Goal: Information Seeking & Learning: Learn about a topic

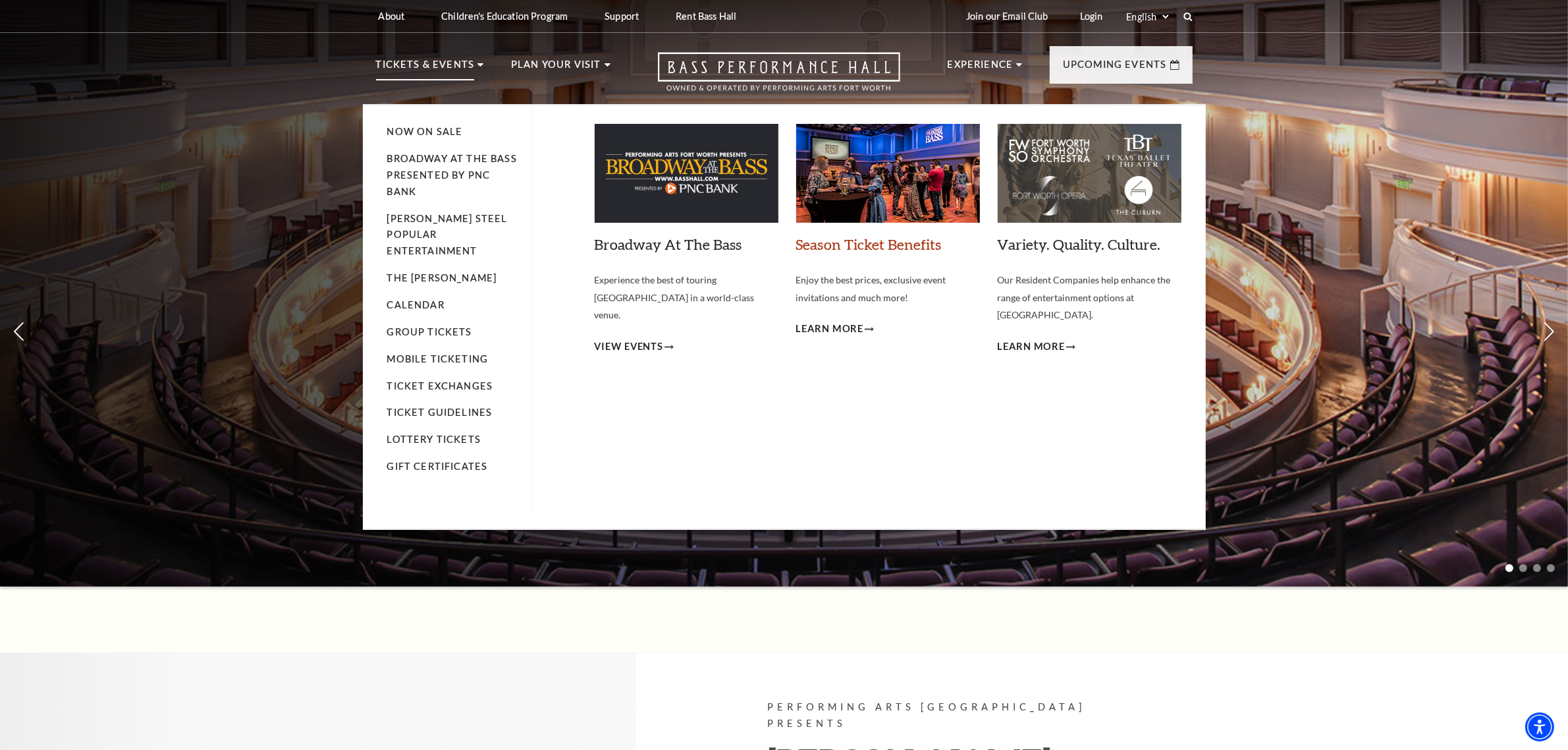
click at [839, 243] on link "Season Ticket Benefits" at bounding box center [869, 243] width 146 height 18
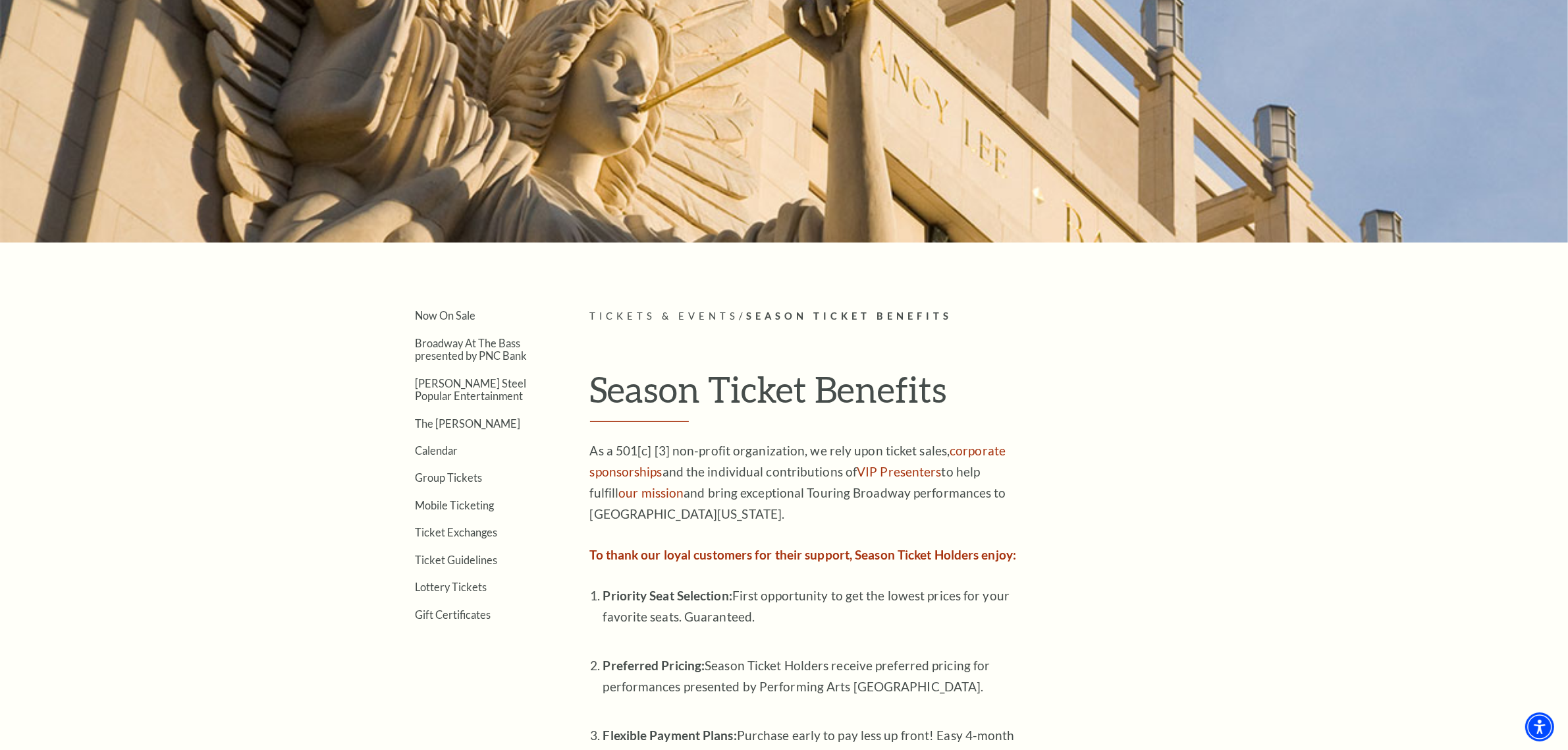
scroll to position [164, 0]
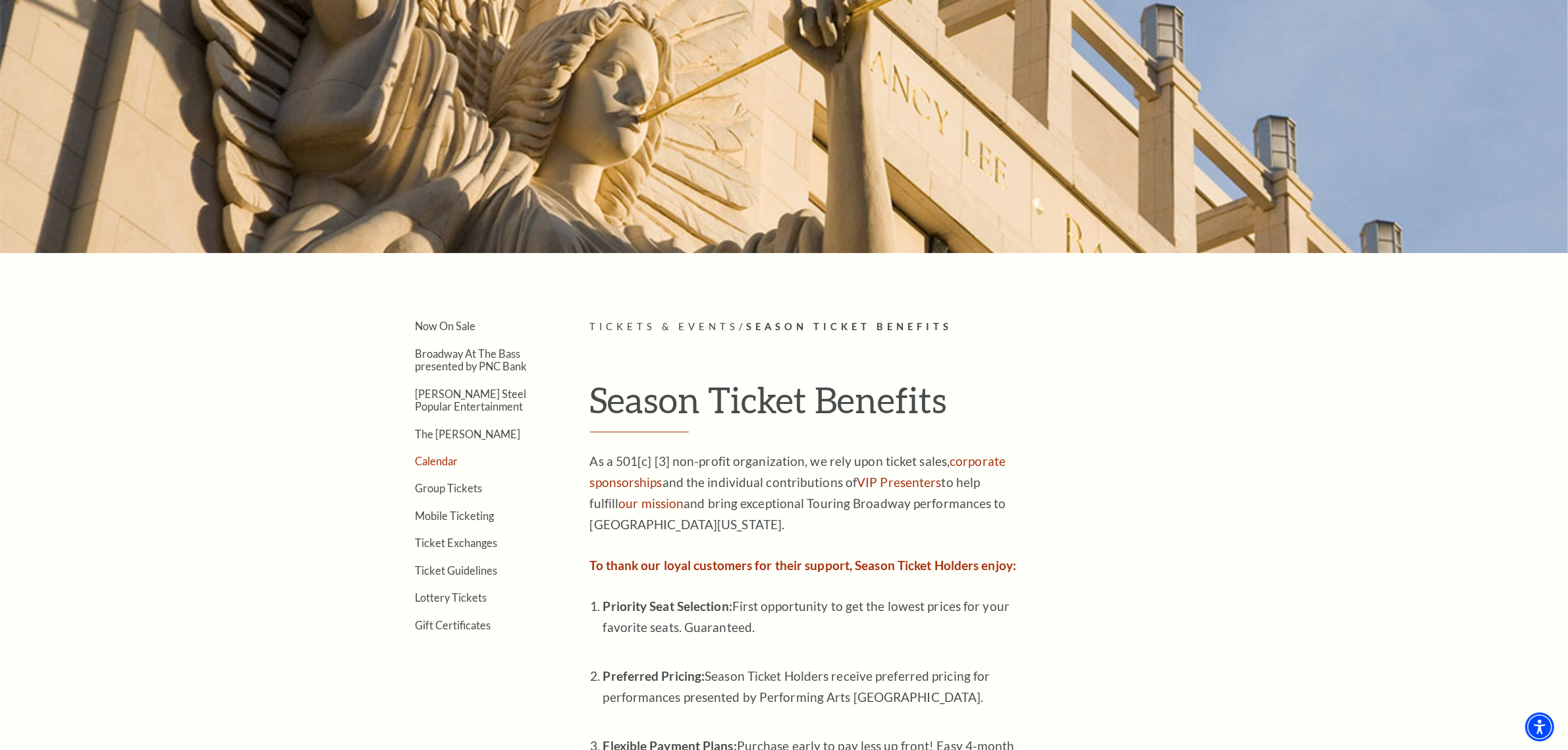
click at [425, 456] on link "Calendar" at bounding box center [437, 460] width 43 height 12
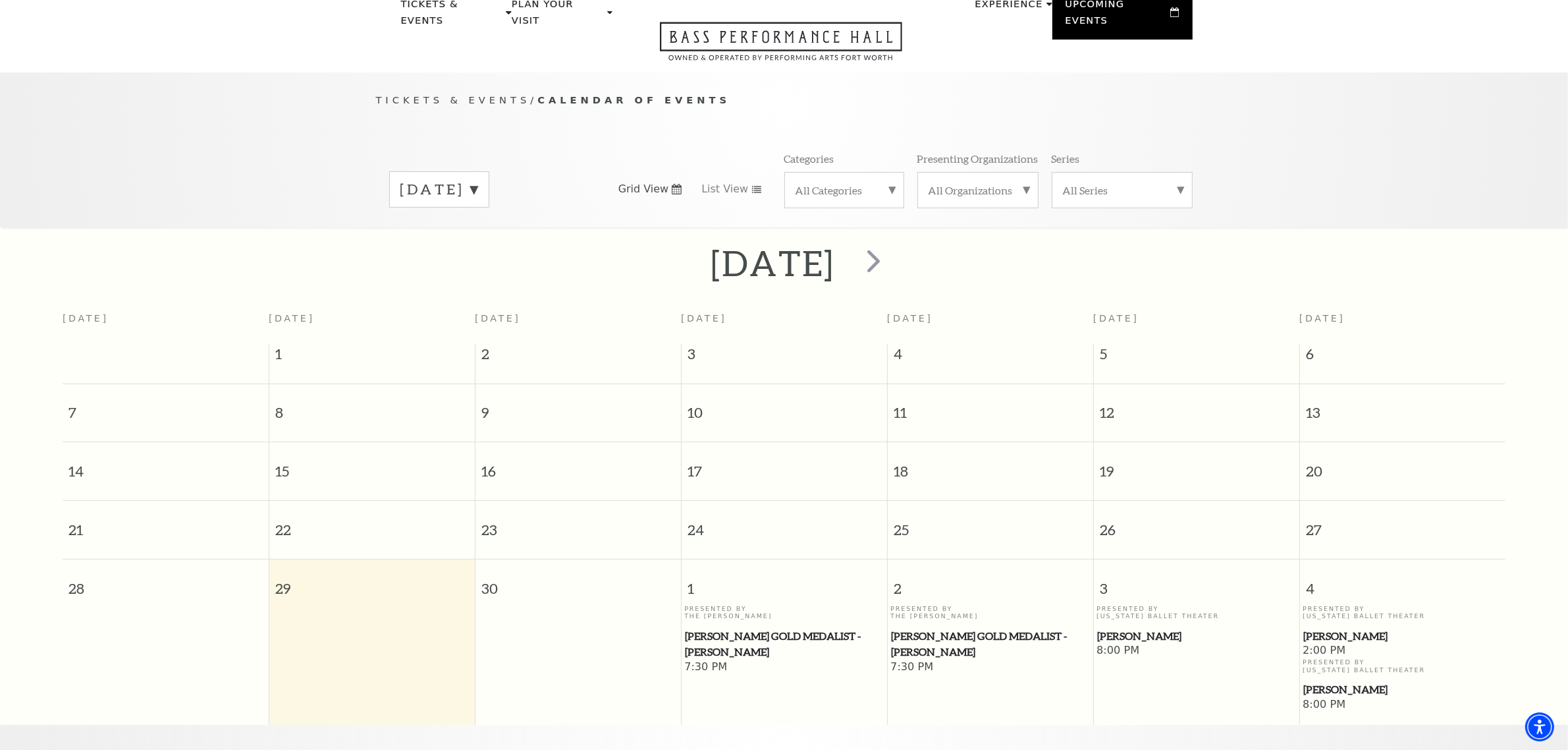
scroll to position [7, 0]
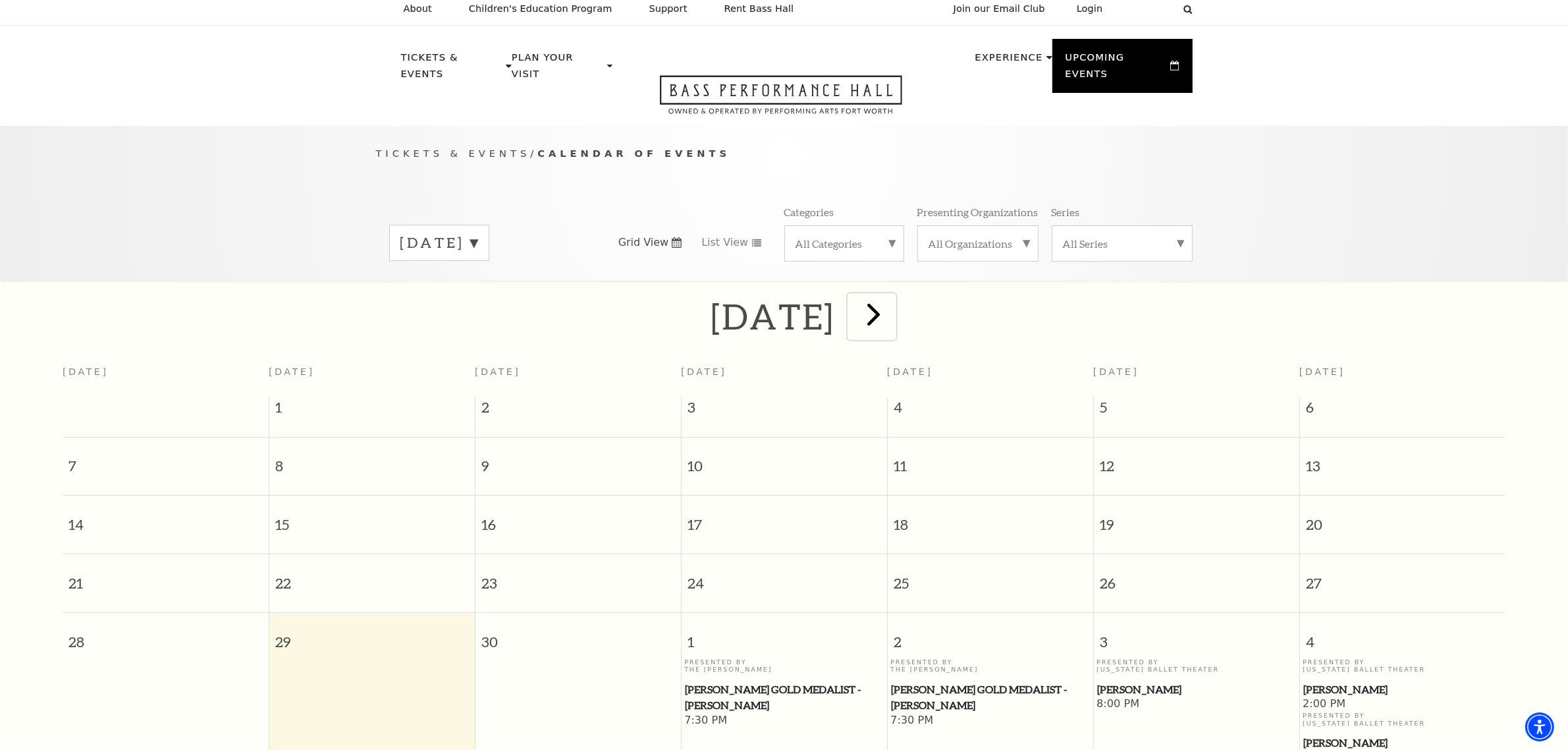
click at [893, 296] on span "next" at bounding box center [873, 314] width 37 height 37
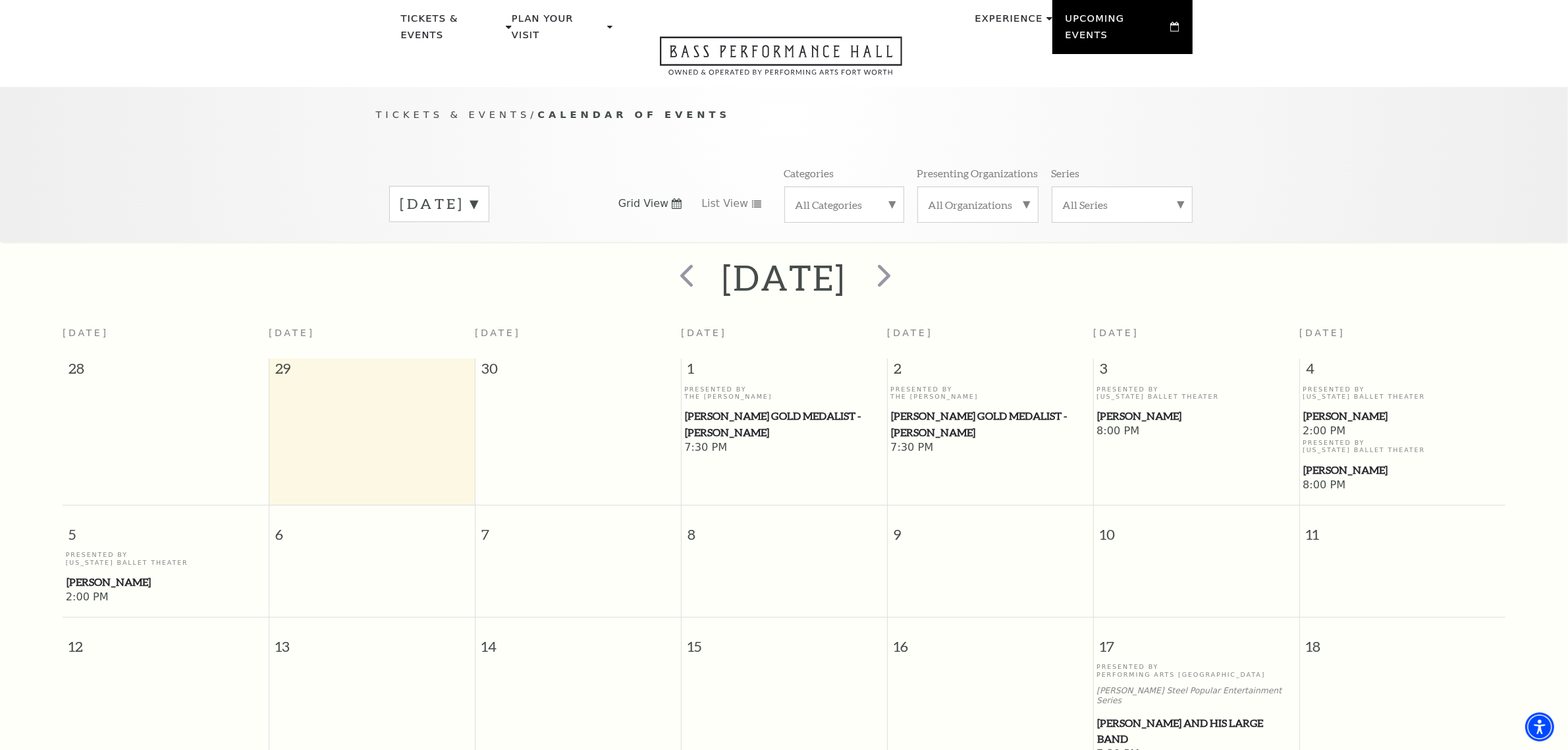
scroll to position [0, 0]
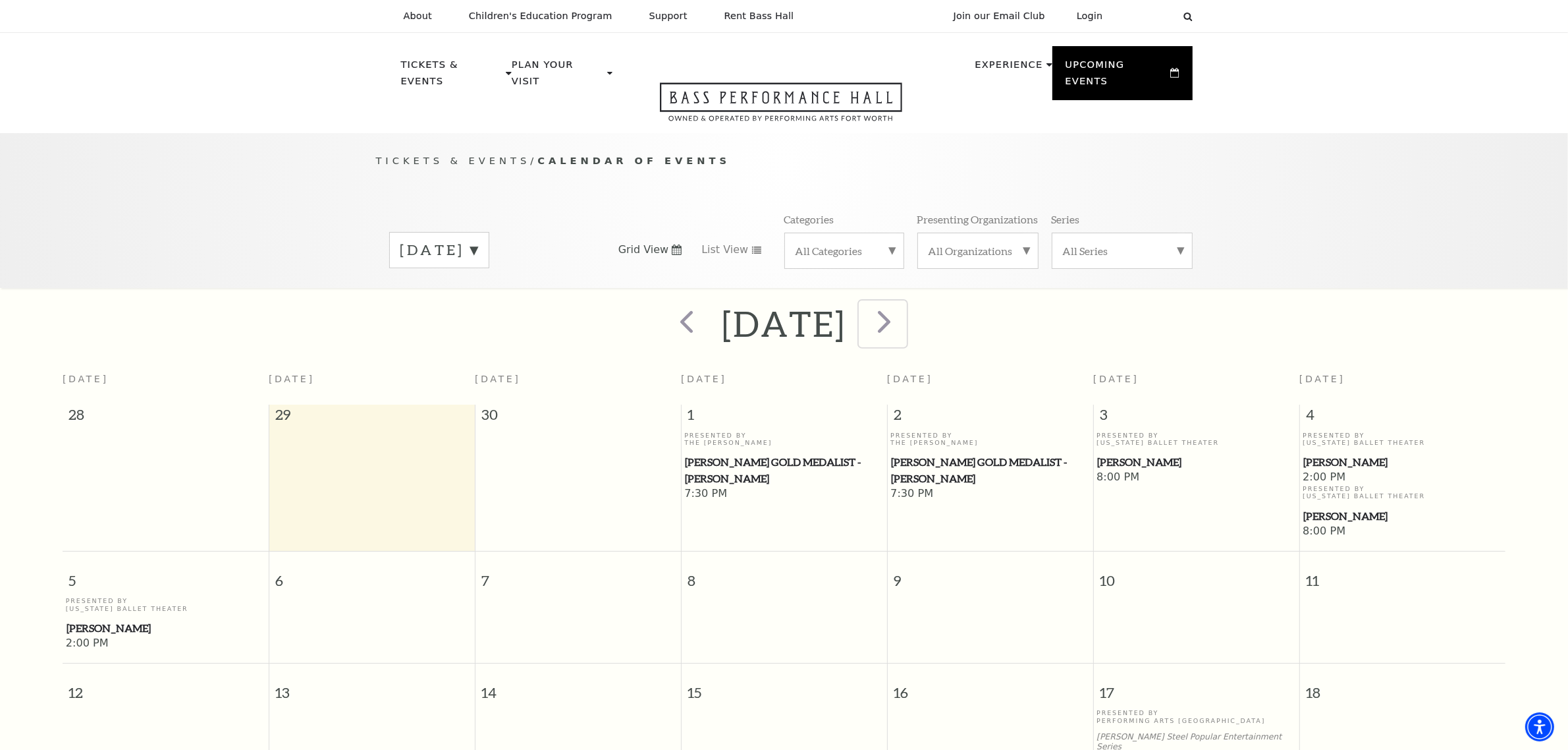
click at [904, 305] on span "next" at bounding box center [884, 321] width 37 height 37
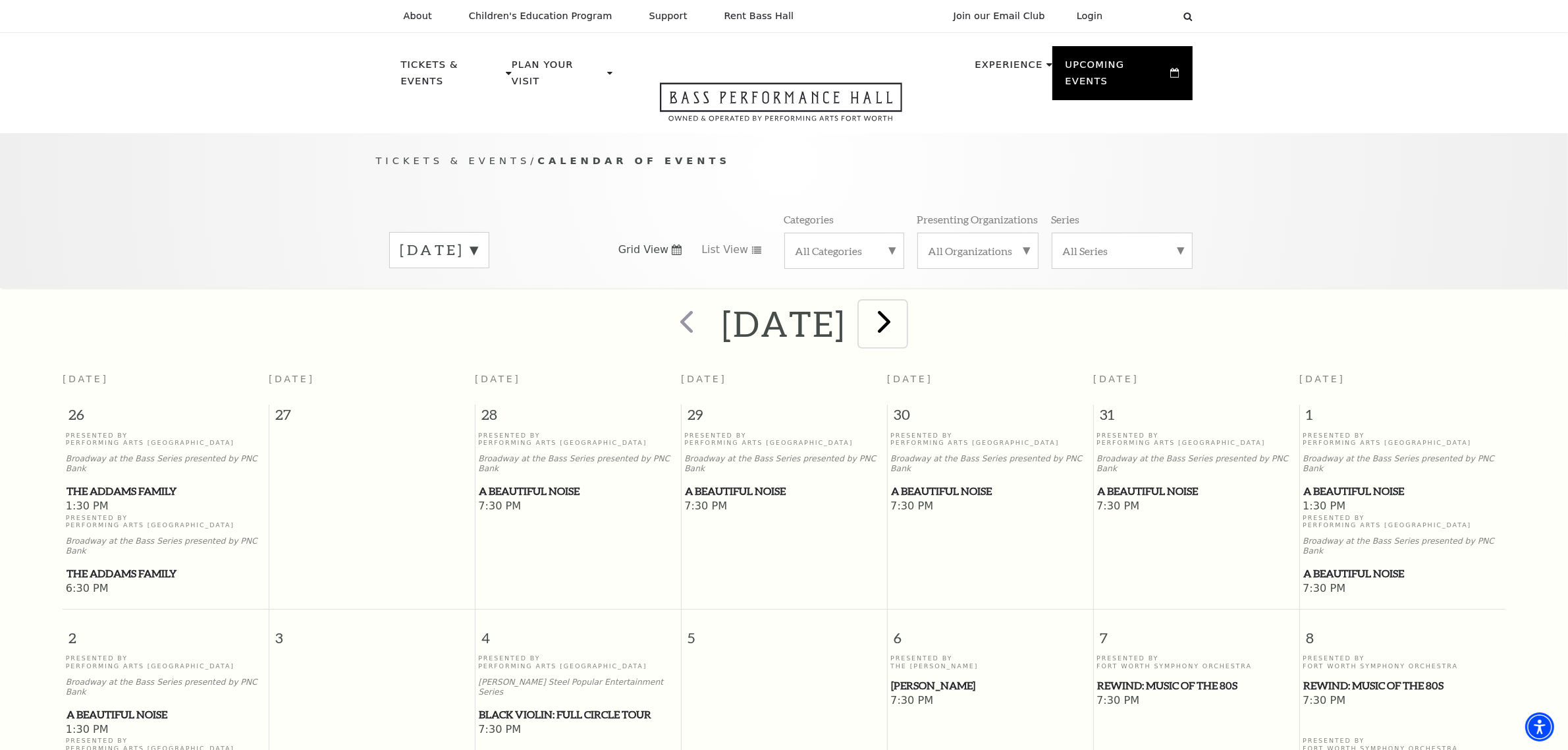
click at [904, 307] on span "next" at bounding box center [884, 321] width 37 height 37
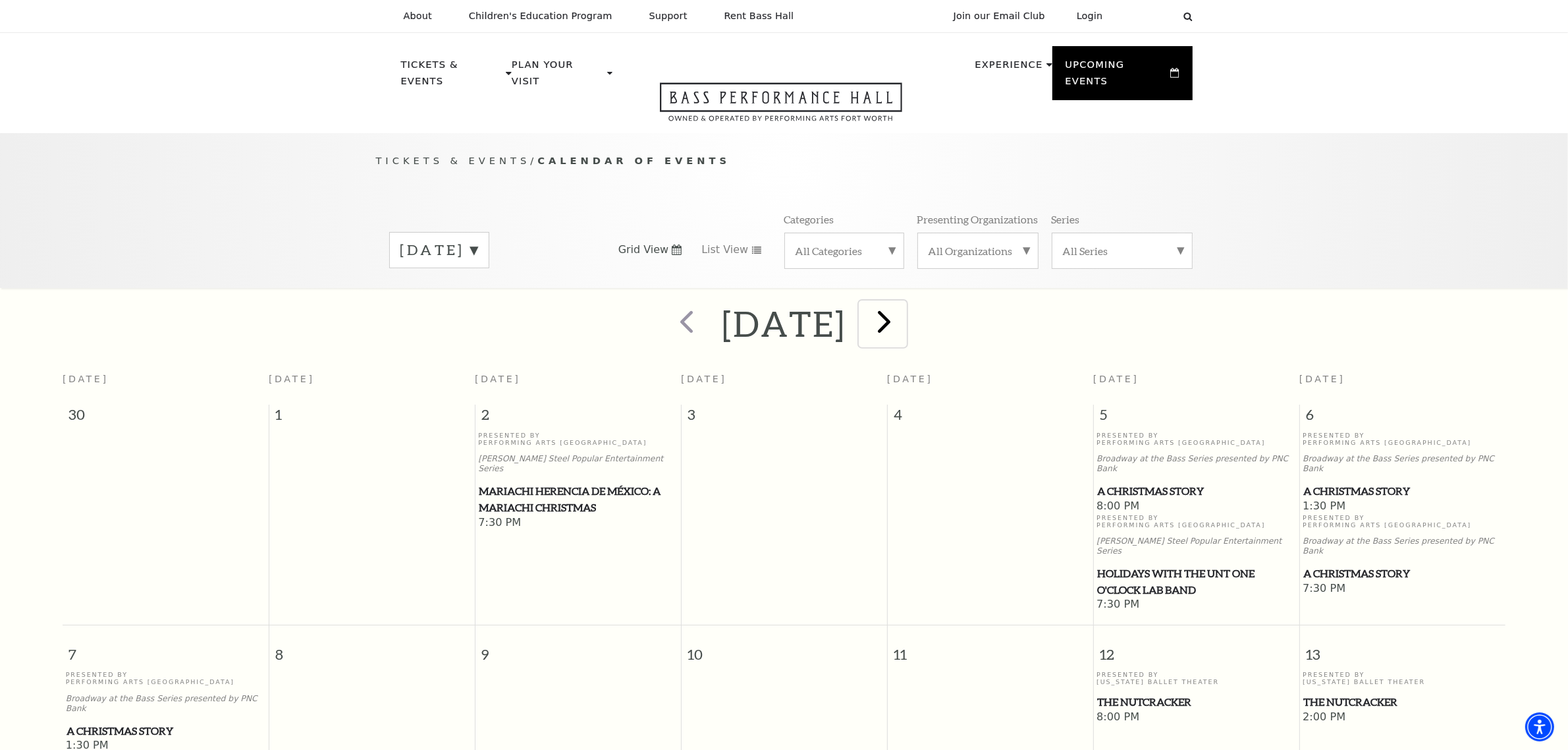
click at [904, 303] on span "next" at bounding box center [884, 321] width 37 height 37
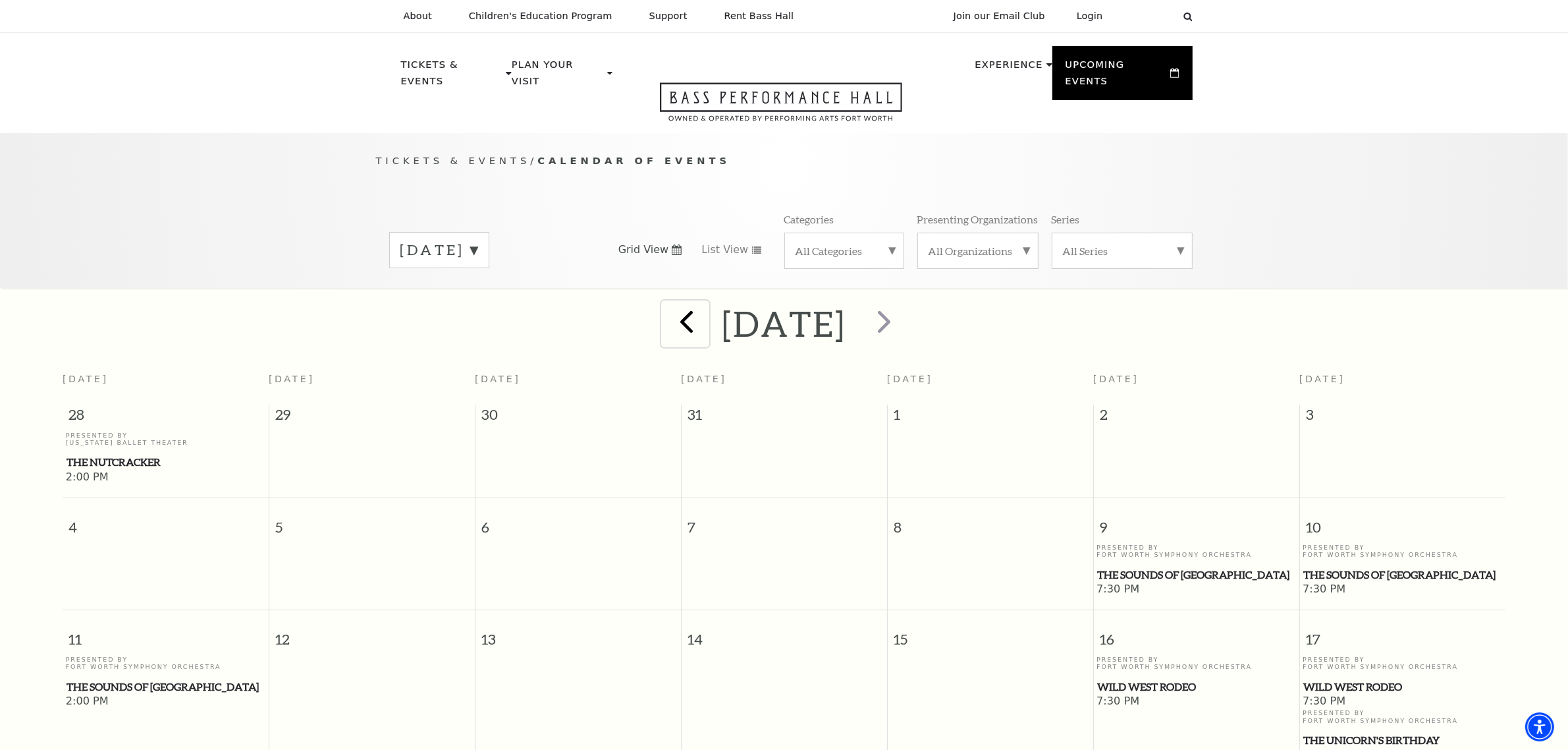
click at [668, 304] on span "prev" at bounding box center [686, 321] width 37 height 37
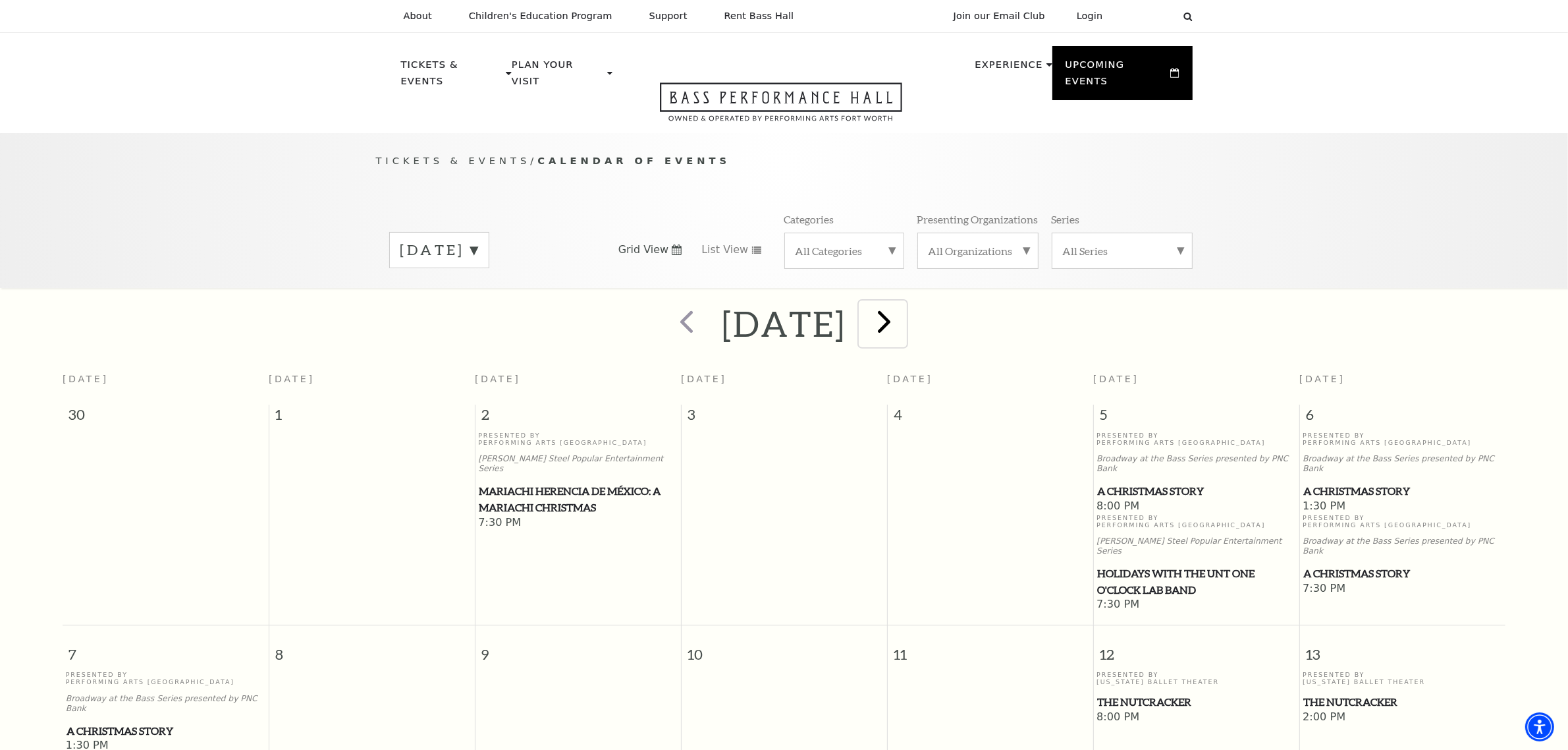
click at [904, 305] on span "next" at bounding box center [884, 321] width 37 height 37
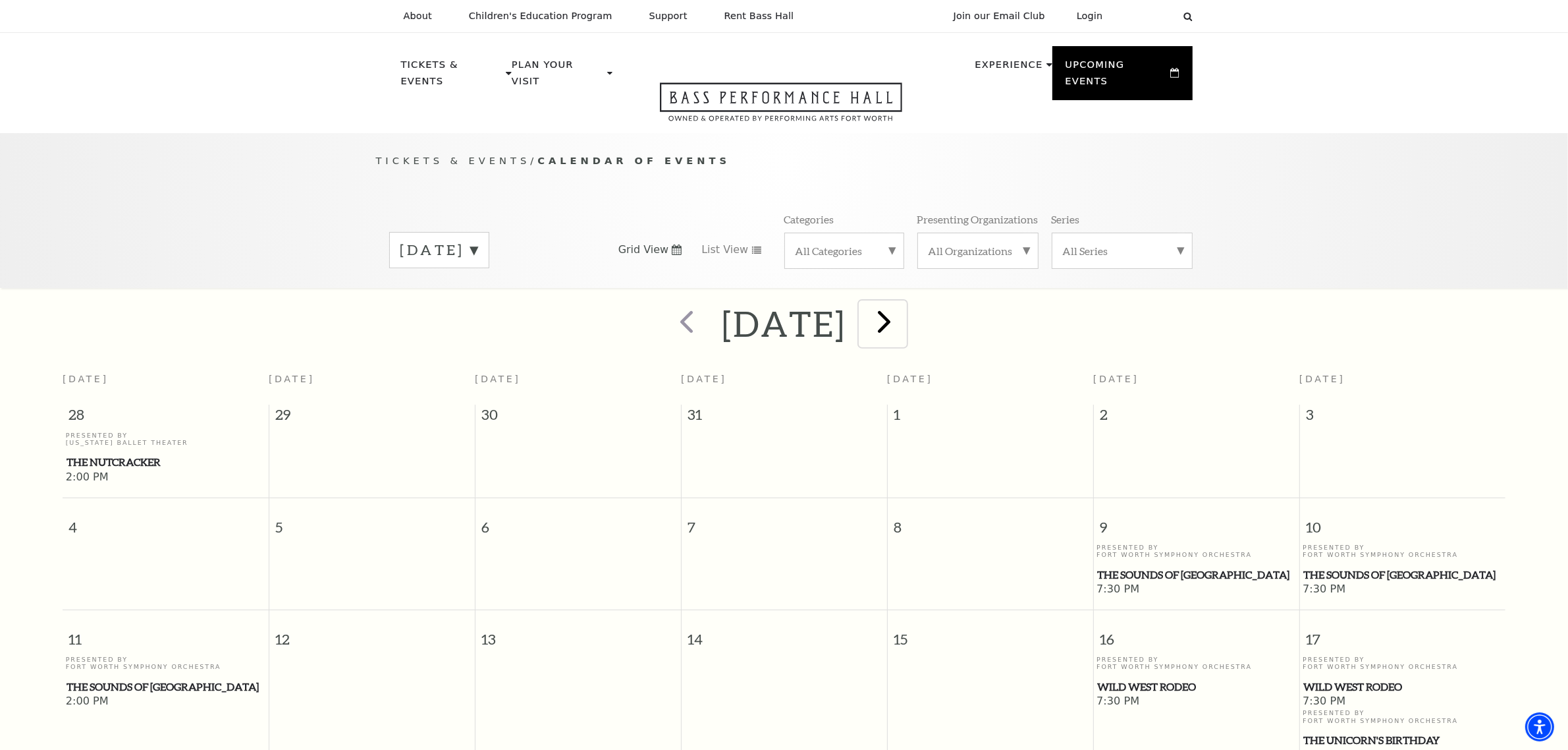
click at [904, 305] on span "next" at bounding box center [884, 321] width 37 height 37
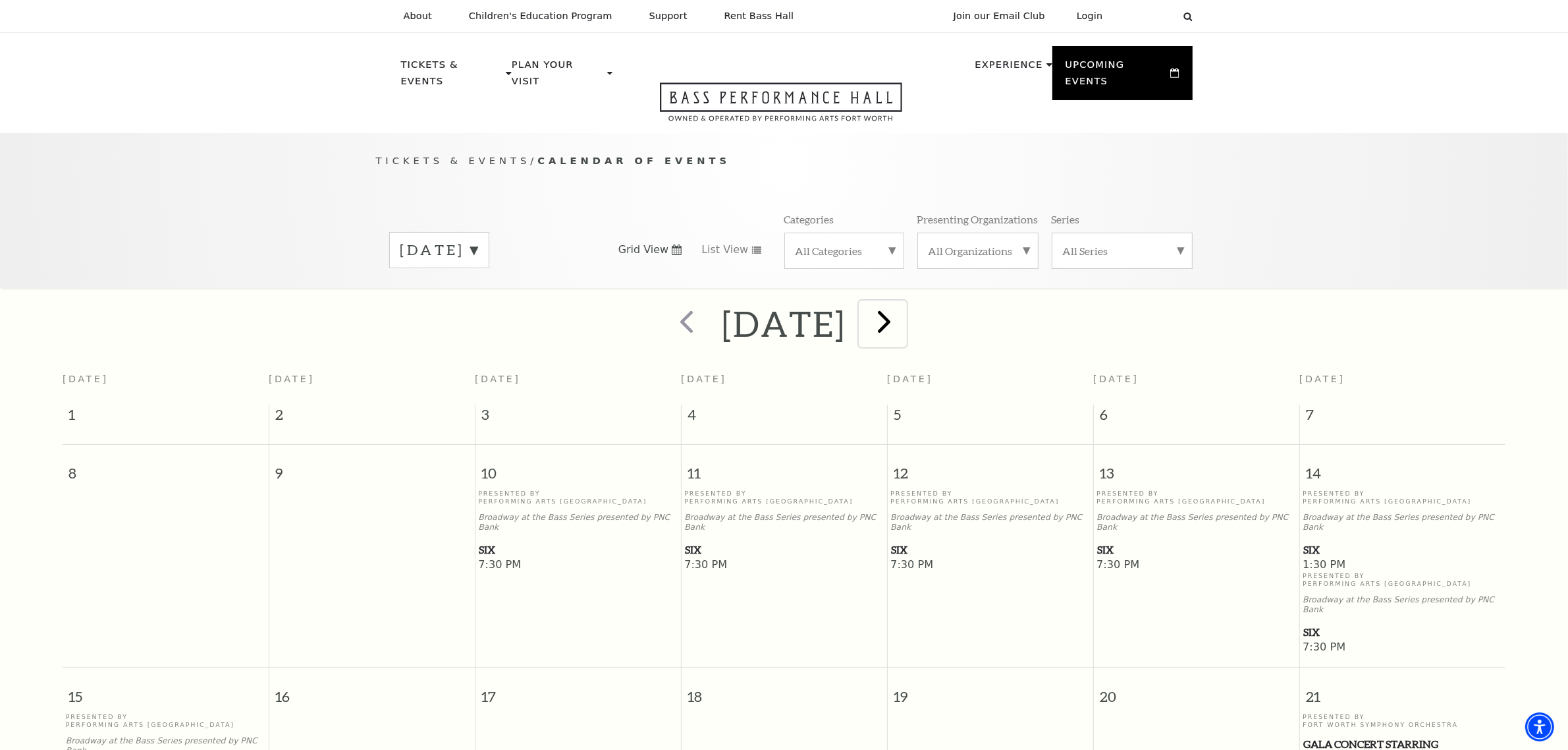
click at [904, 302] on span "next" at bounding box center [884, 321] width 37 height 37
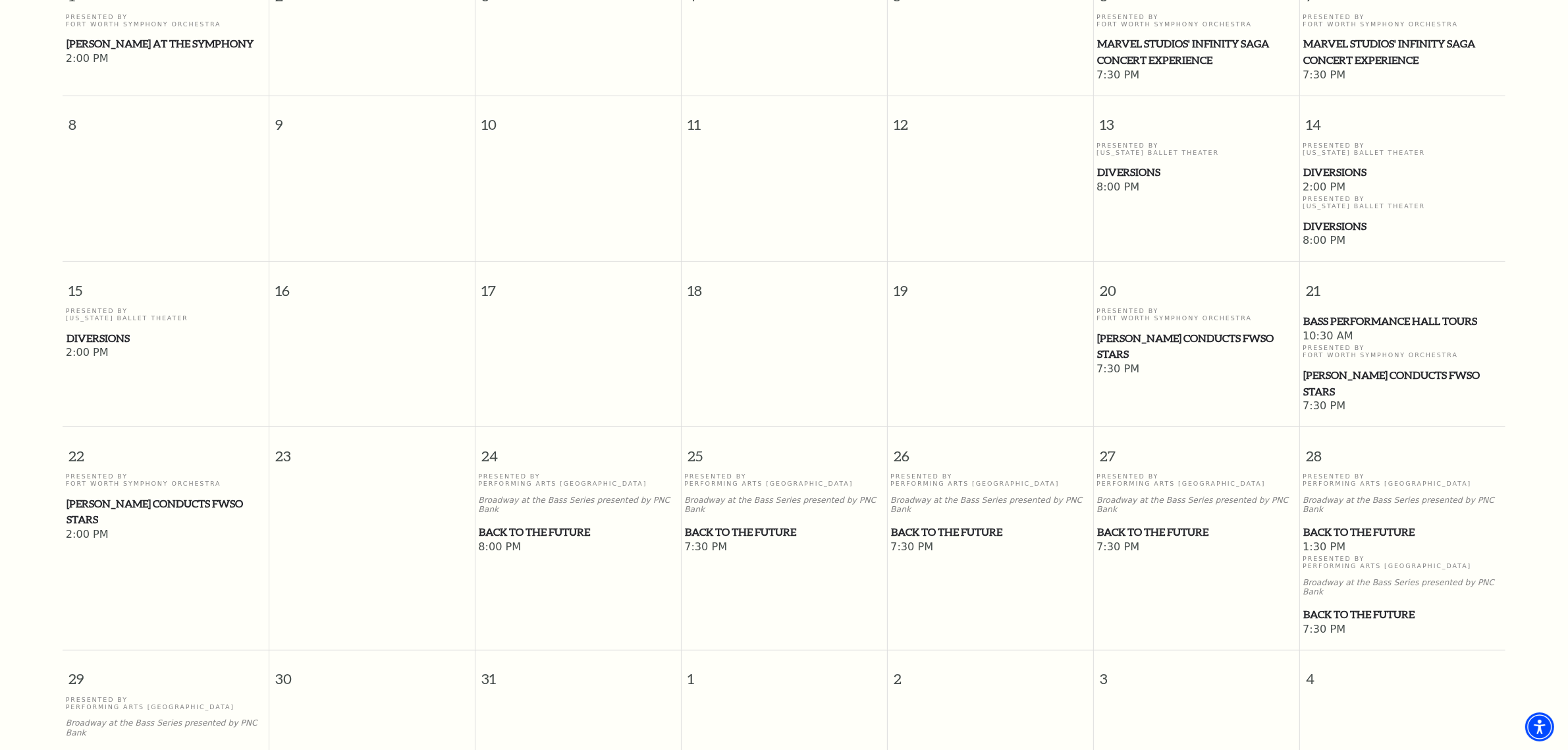
scroll to position [164, 0]
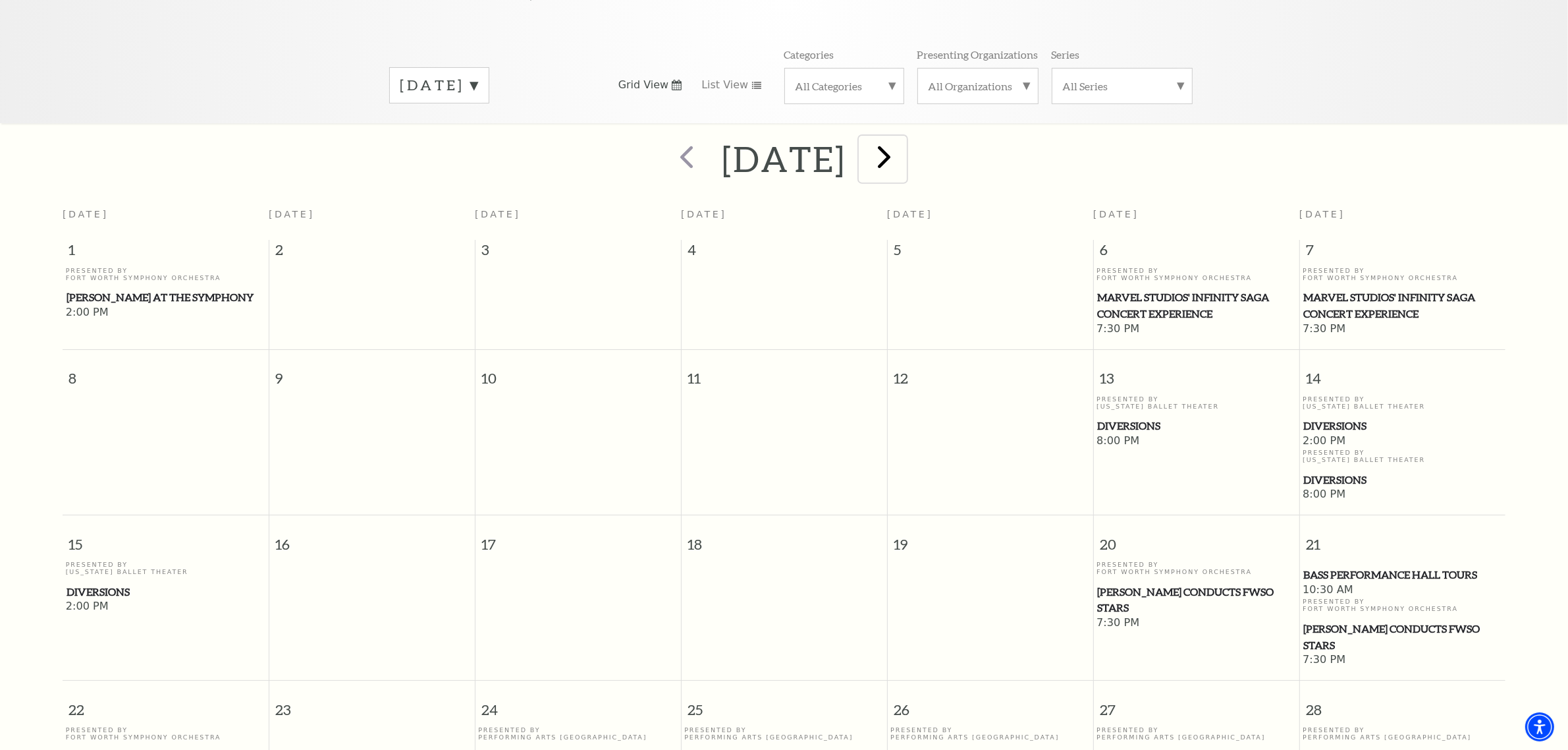
click at [904, 138] on span "next" at bounding box center [884, 156] width 37 height 37
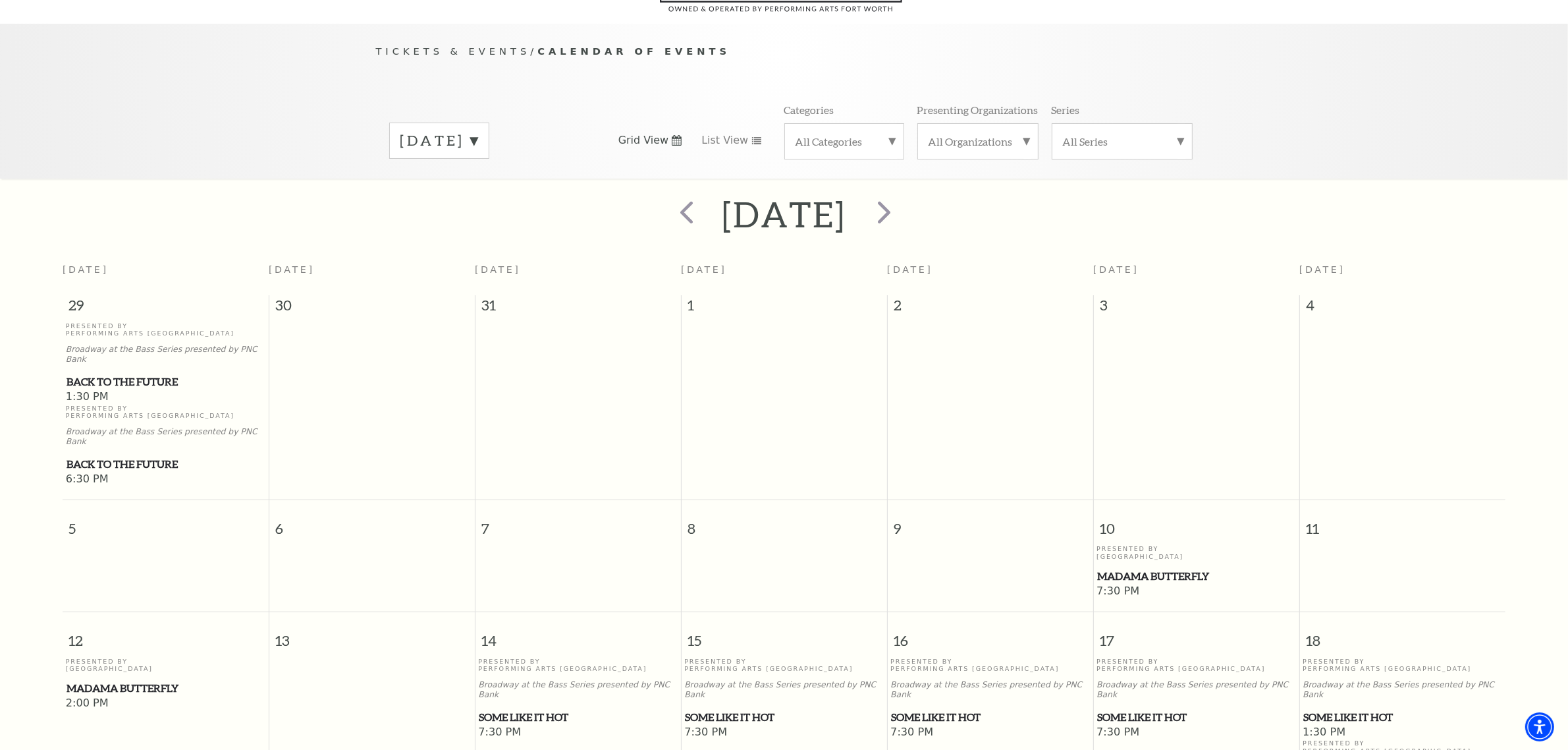
scroll to position [0, 0]
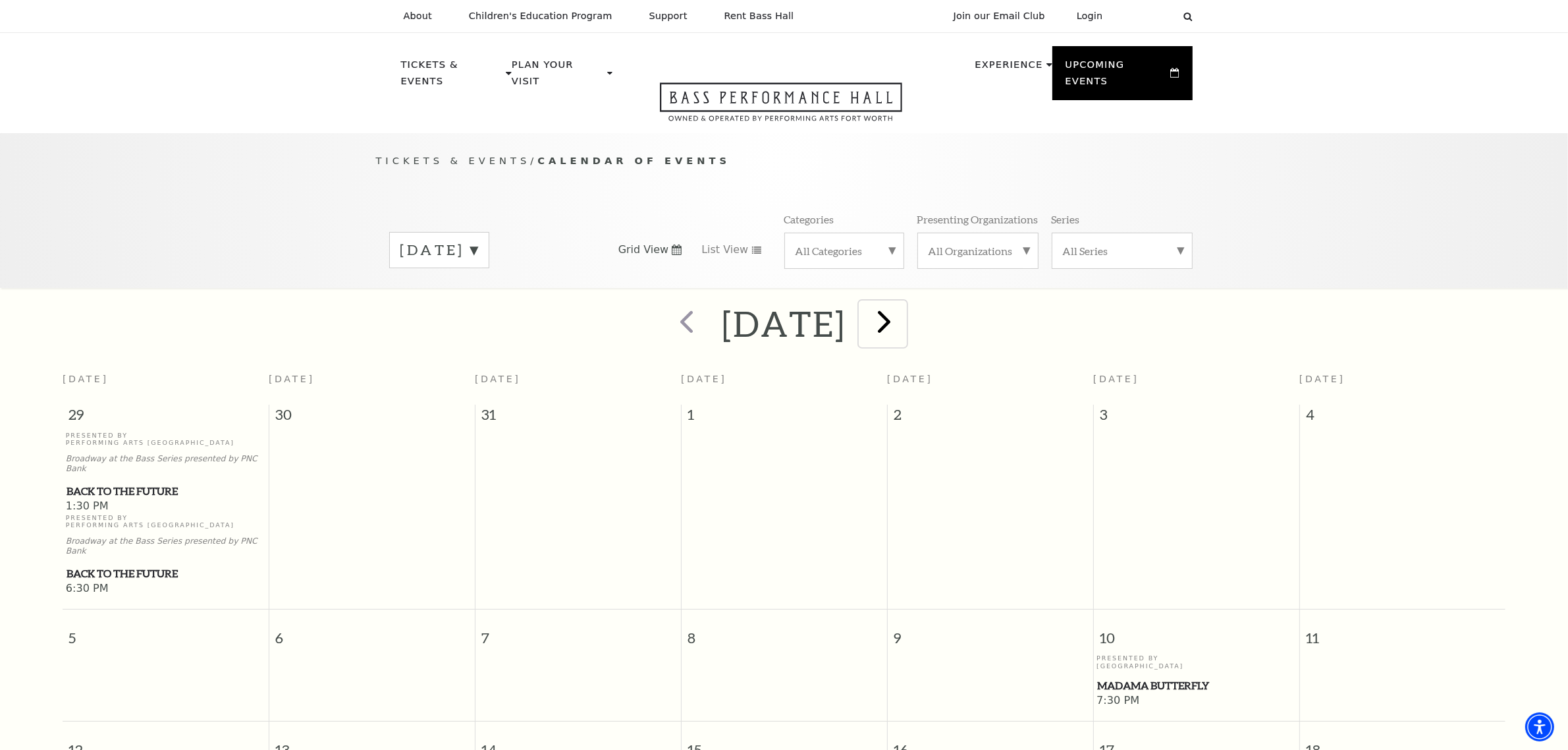
click at [904, 308] on span "next" at bounding box center [884, 321] width 37 height 37
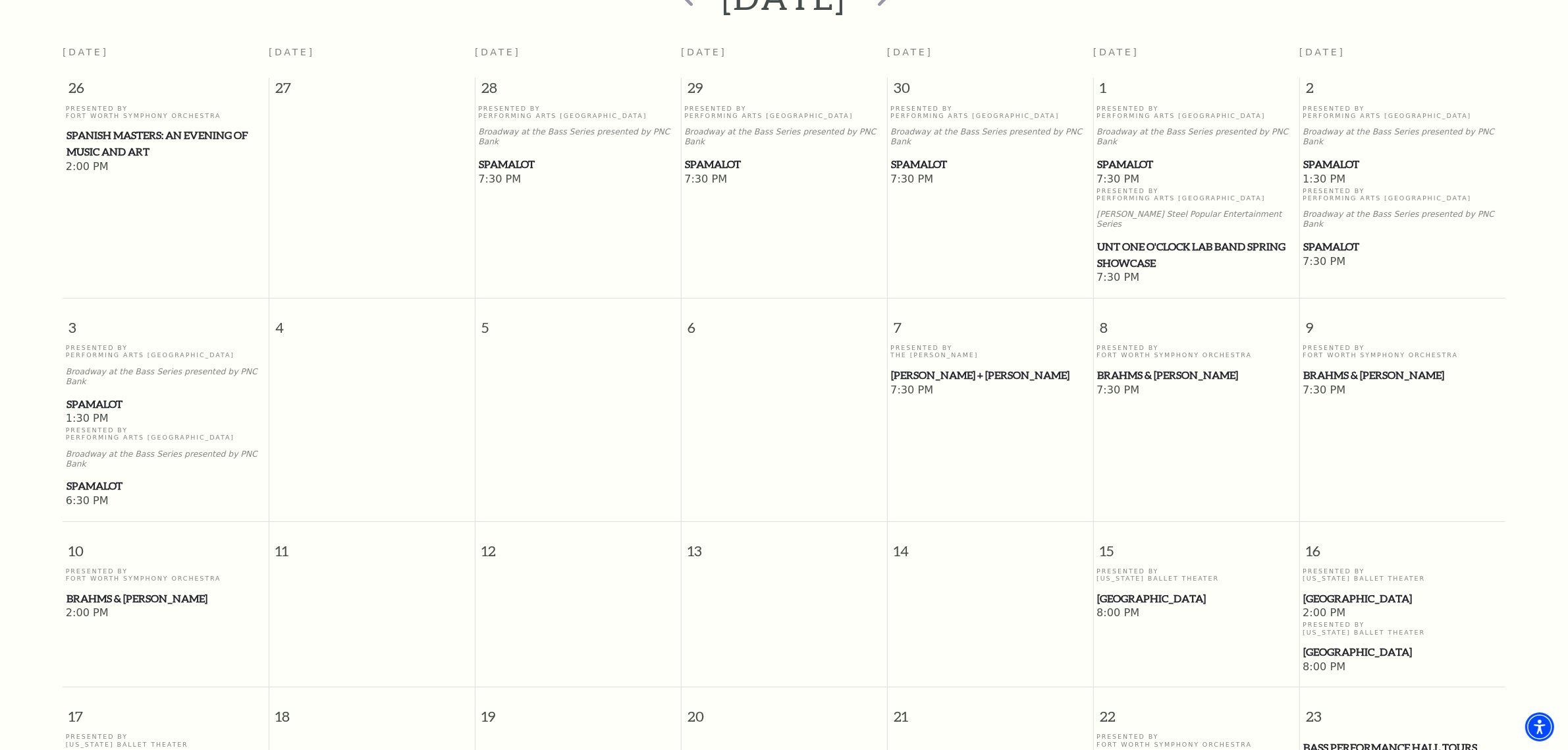
scroll to position [198, 0]
